Goal: Check status: Check status

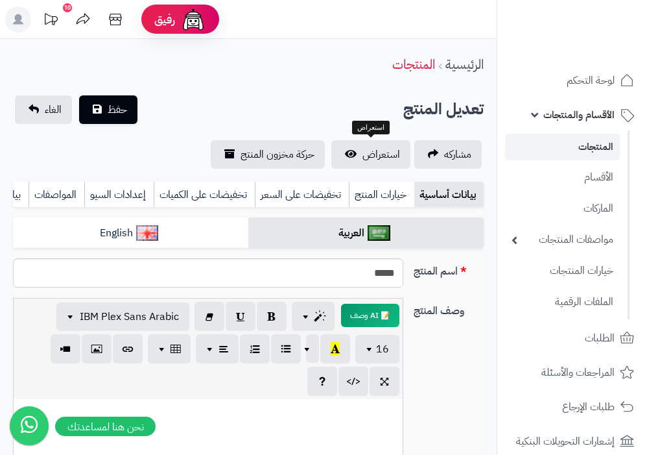
select select
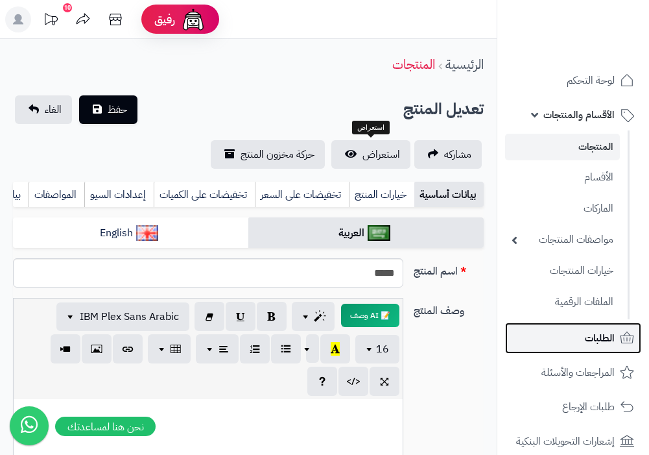
click at [608, 337] on span "الطلبات" at bounding box center [600, 338] width 30 height 18
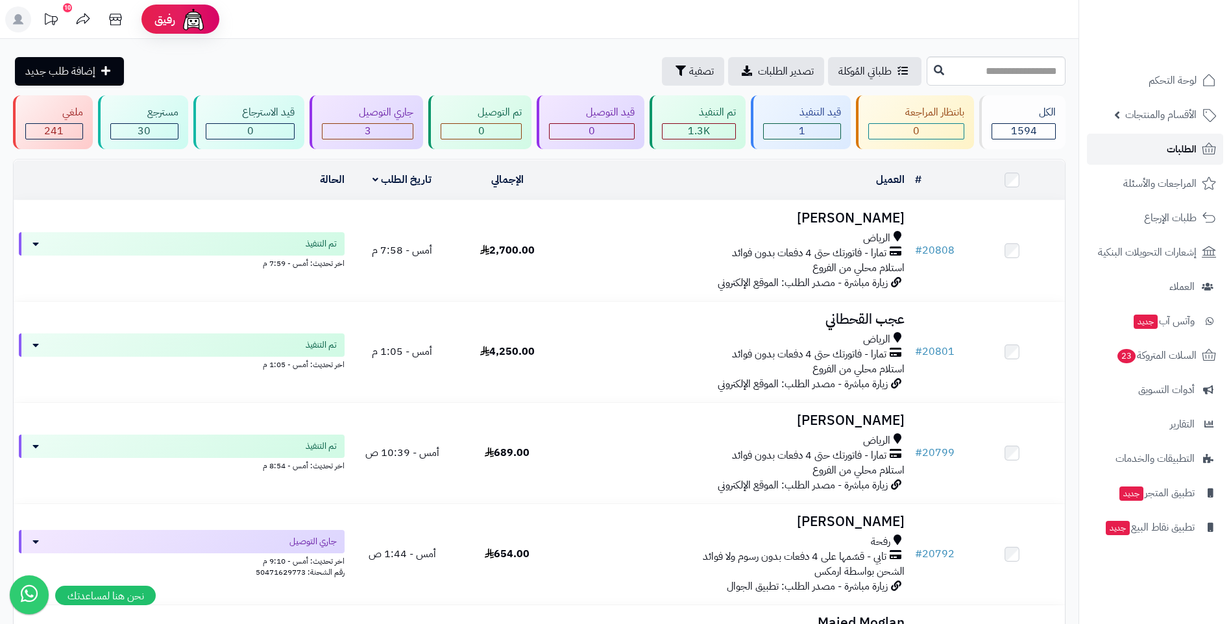
click at [649, 154] on span "الطلبات" at bounding box center [1181, 149] width 30 height 18
